Goal: Find specific page/section: Find specific page/section

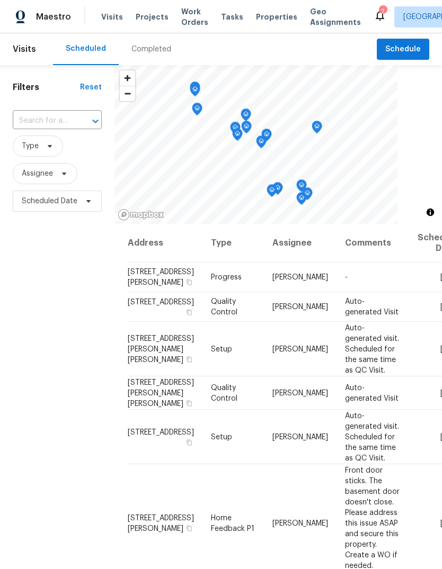
click at [142, 19] on span "Projects" at bounding box center [152, 17] width 33 height 11
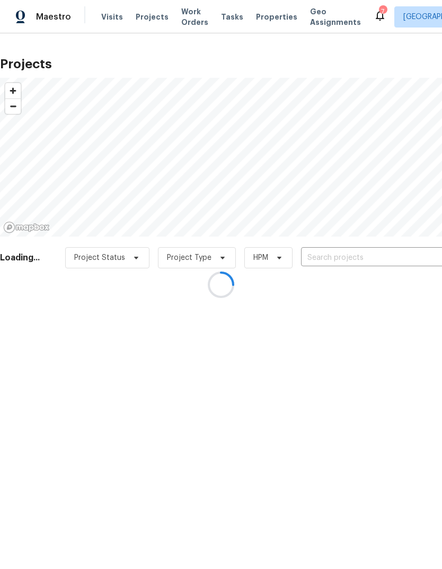
click at [382, 260] on div at bounding box center [221, 284] width 442 height 569
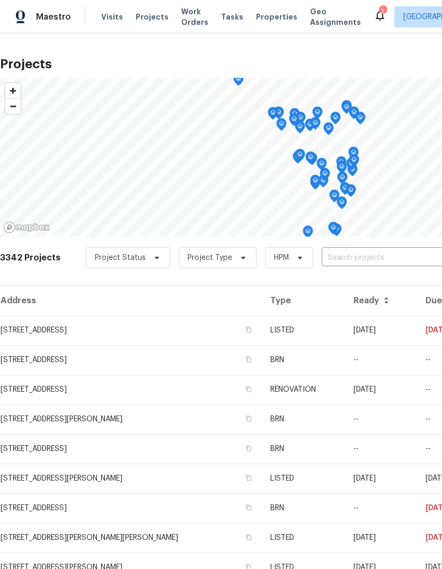
click at [355, 256] on input "text" at bounding box center [381, 258] width 121 height 16
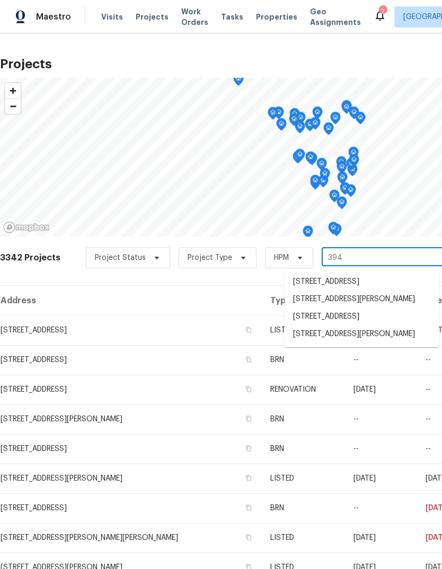
type input "3940"
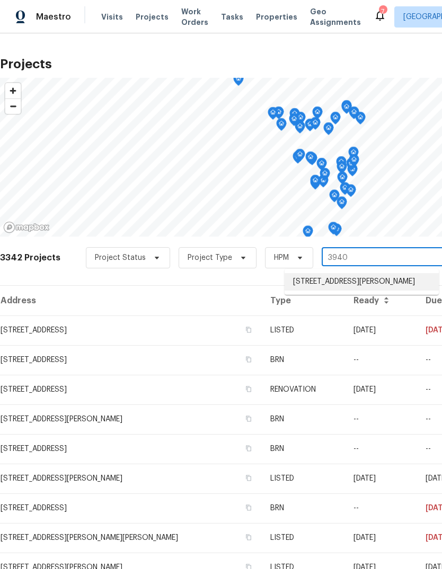
click at [385, 280] on li "[STREET_ADDRESS][PERSON_NAME]" at bounding box center [361, 281] width 154 height 17
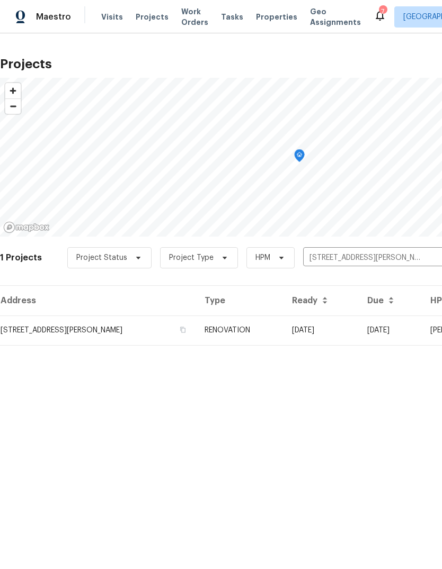
click at [266, 336] on td "RENOVATION" at bounding box center [239, 331] width 87 height 30
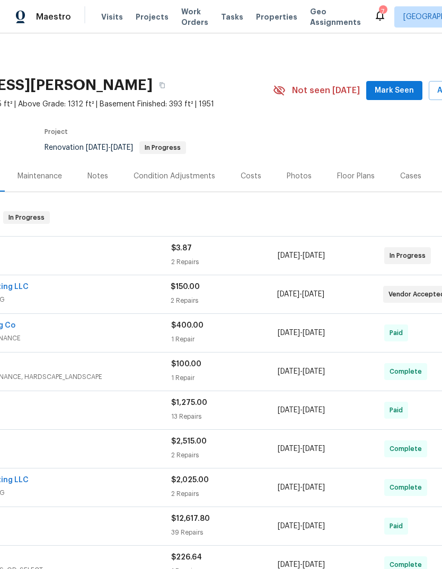
scroll to position [0, 111]
click at [409, 87] on span "Mark Seen" at bounding box center [393, 90] width 39 height 13
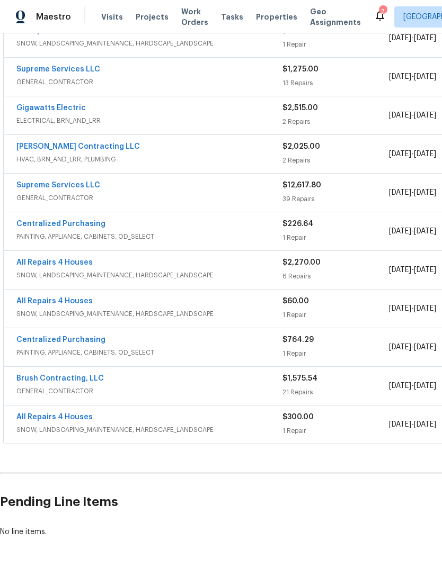
scroll to position [334, 0]
click at [95, 381] on link "Brush Contracting, LLC" at bounding box center [59, 378] width 87 height 7
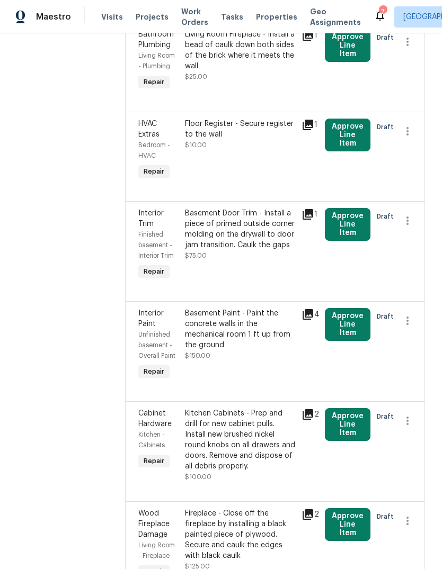
scroll to position [1577, 0]
click at [302, 509] on icon at bounding box center [307, 514] width 11 height 11
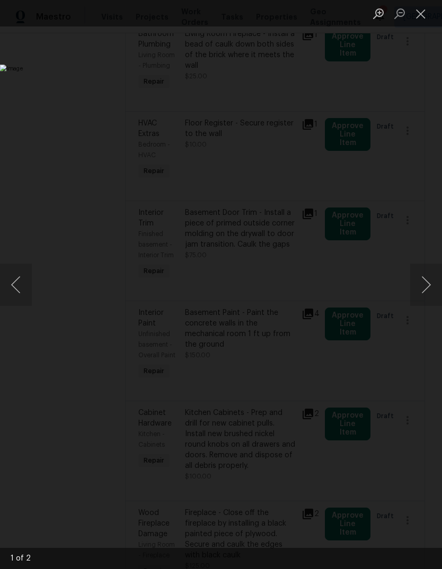
click at [428, 298] on button "Next image" at bounding box center [426, 285] width 32 height 42
click at [426, 6] on button "Close lightbox" at bounding box center [420, 13] width 21 height 19
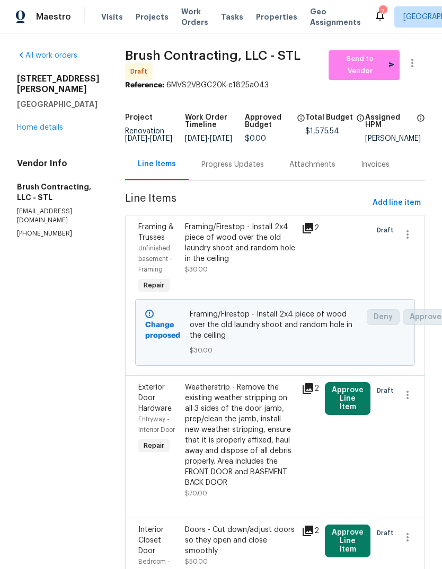
scroll to position [0, 0]
